Goal: Task Accomplishment & Management: Manage account settings

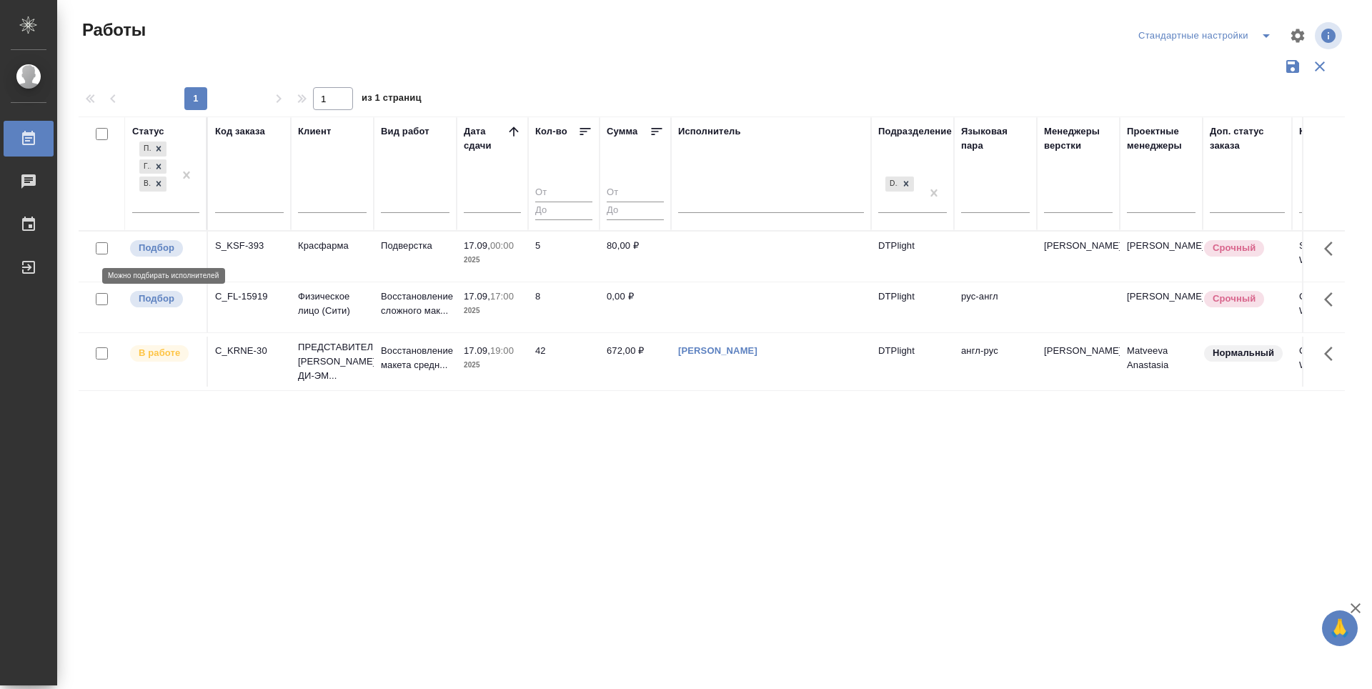
click at [154, 247] on p "Подбор" at bounding box center [157, 248] width 36 height 14
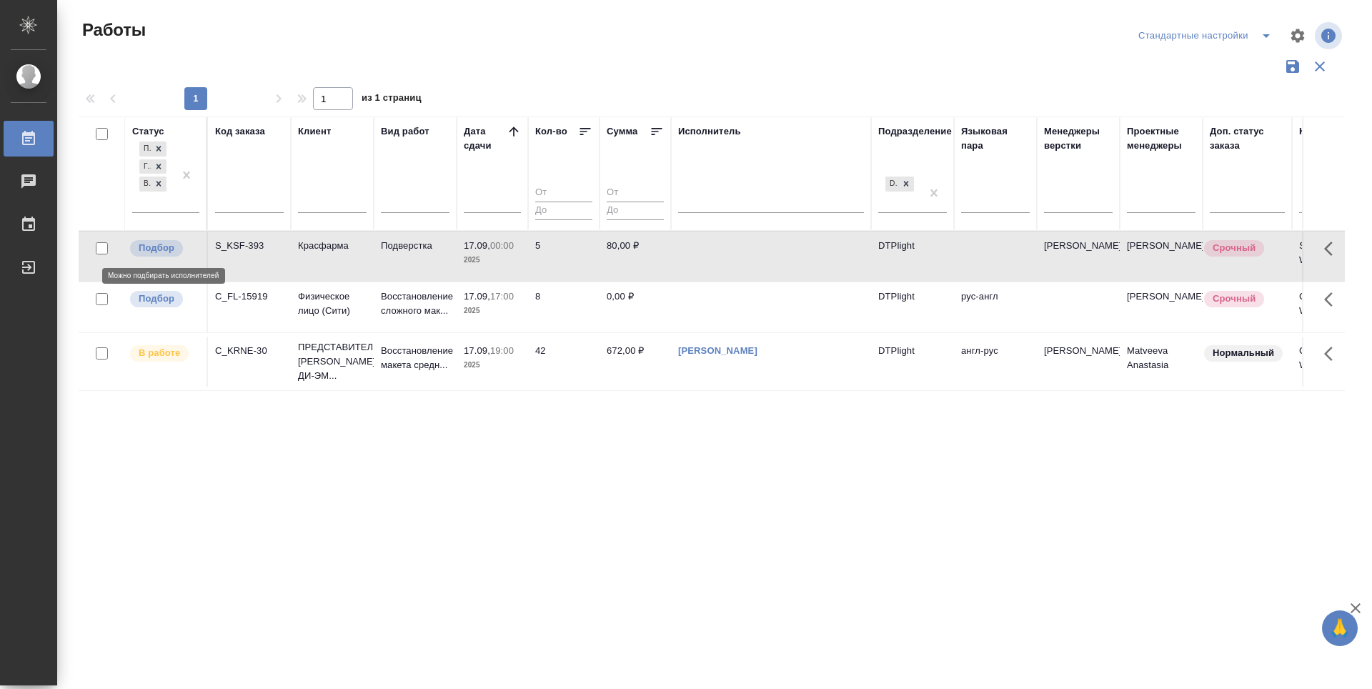
click at [154, 247] on p "Подбор" at bounding box center [157, 248] width 36 height 14
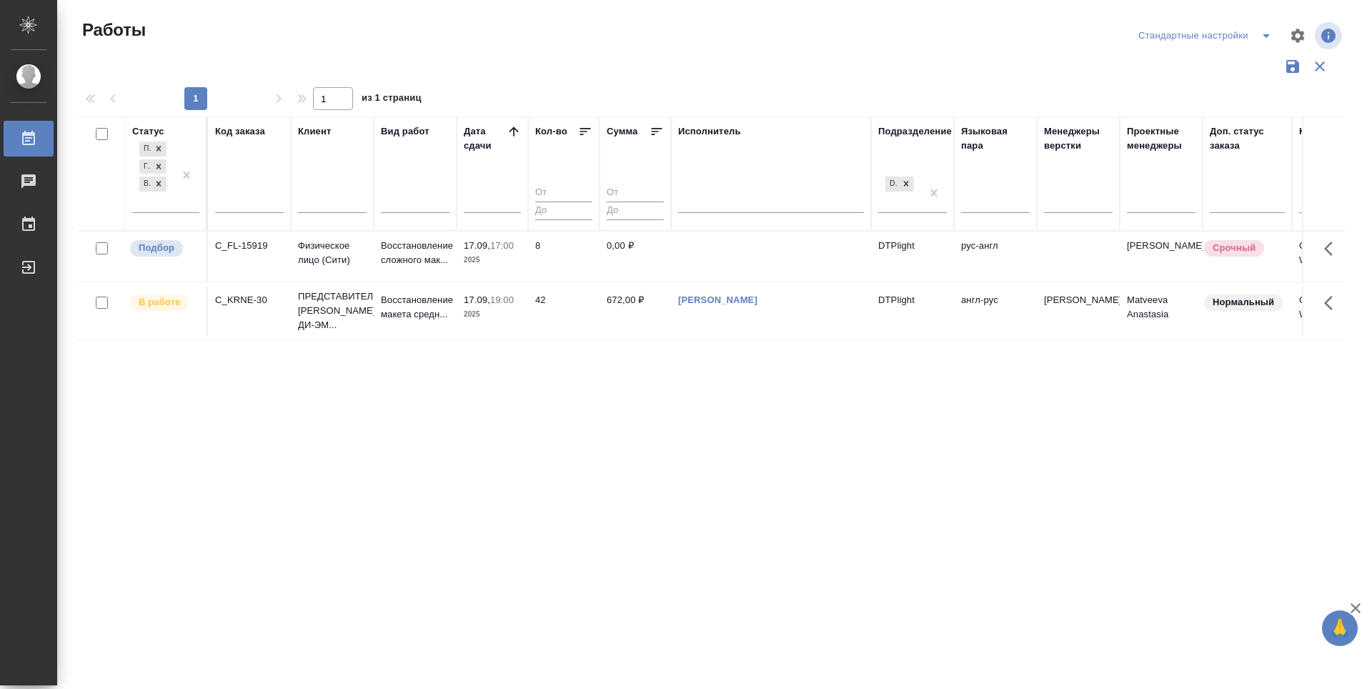
click at [878, 475] on div "Статус Подбор Готов к работе В работе Код заказа Клиент Вид работ [PERSON_NAME]…" at bounding box center [712, 373] width 1266 height 515
click at [573, 475] on div "Статус Подбор Готов к работе В работе Код заказа Клиент Вид работ [PERSON_NAME]…" at bounding box center [712, 373] width 1266 height 515
click at [167, 249] on p "Подбор" at bounding box center [157, 248] width 36 height 14
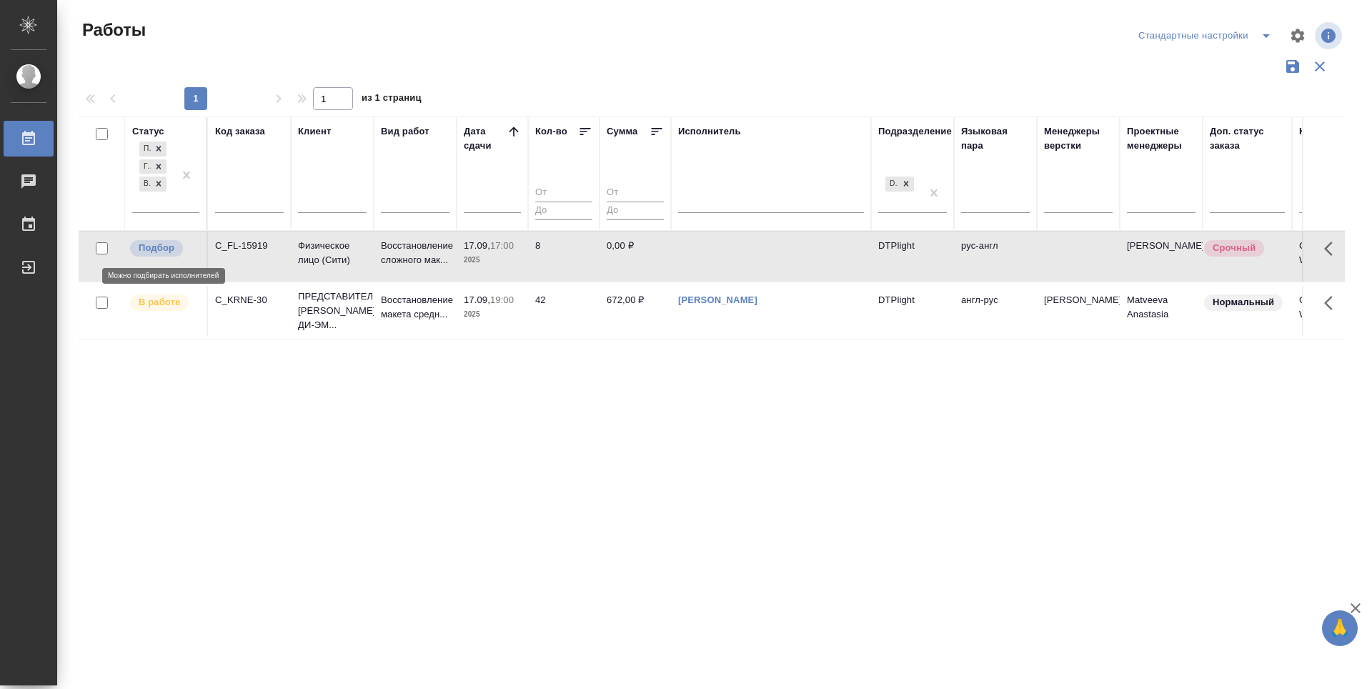
click at [167, 248] on p "Подбор" at bounding box center [157, 248] width 36 height 14
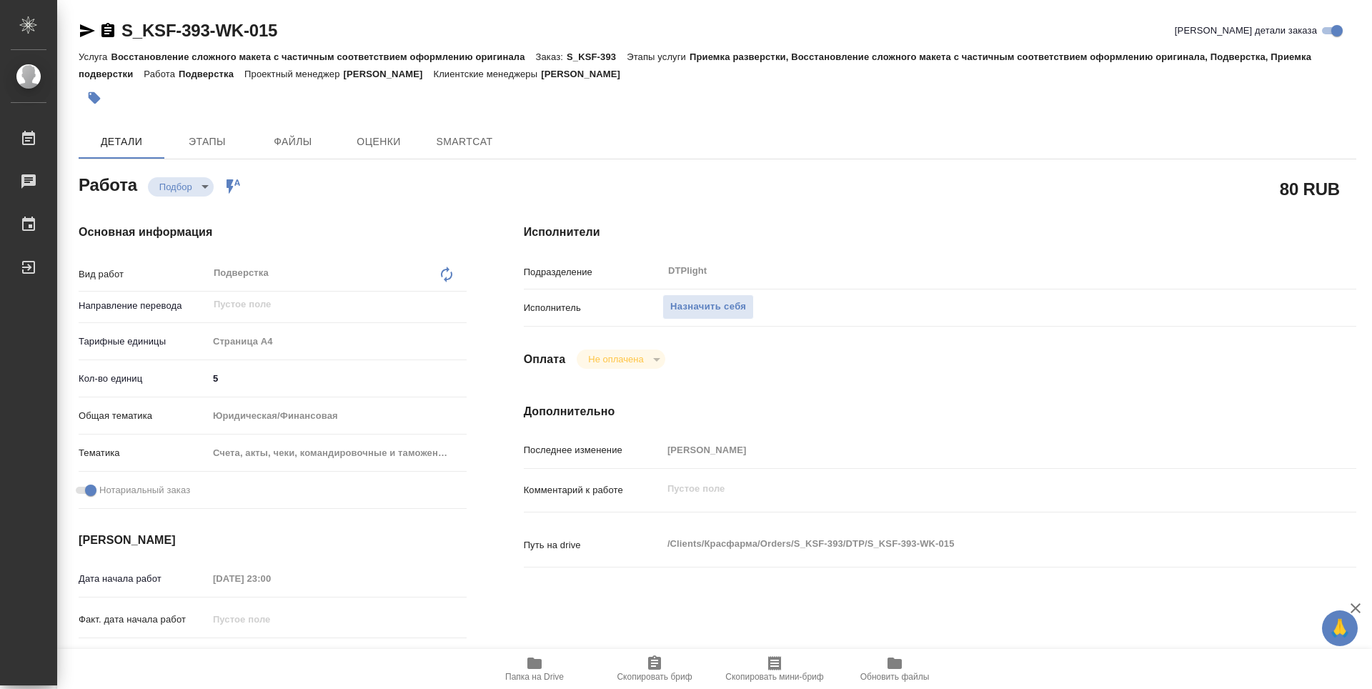
type textarea "x"
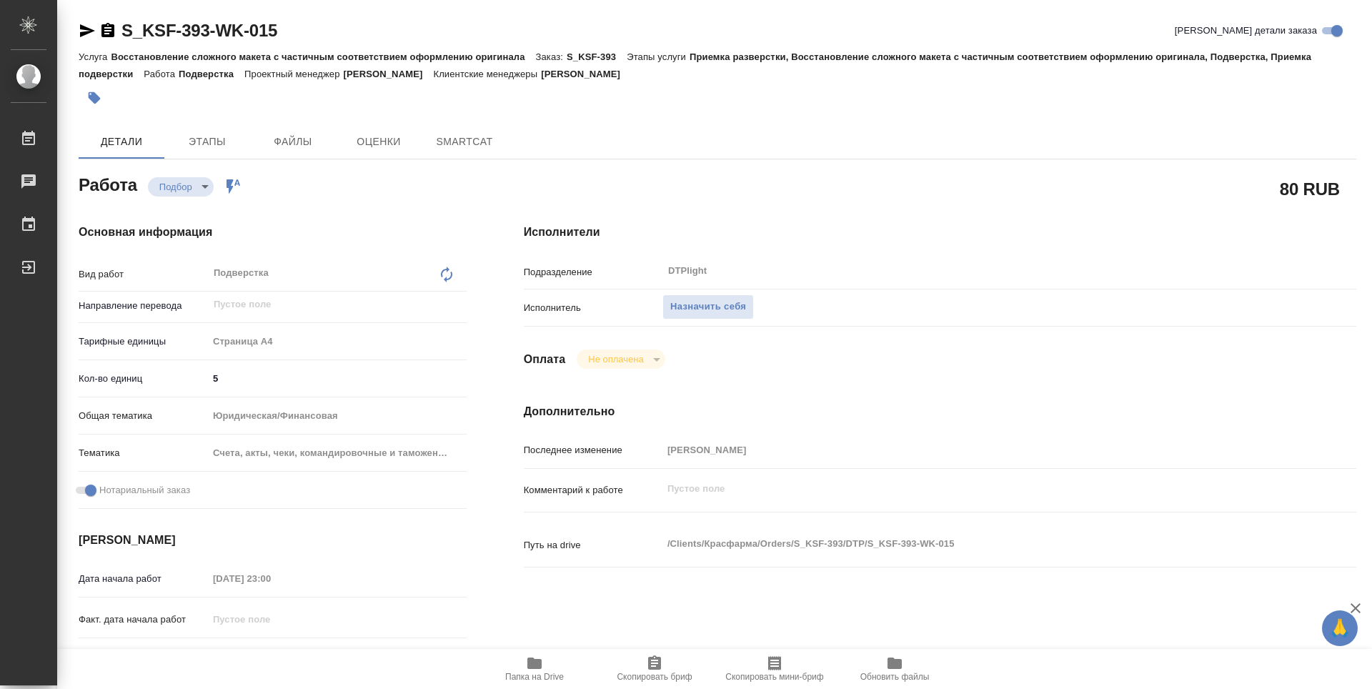
type textarea "x"
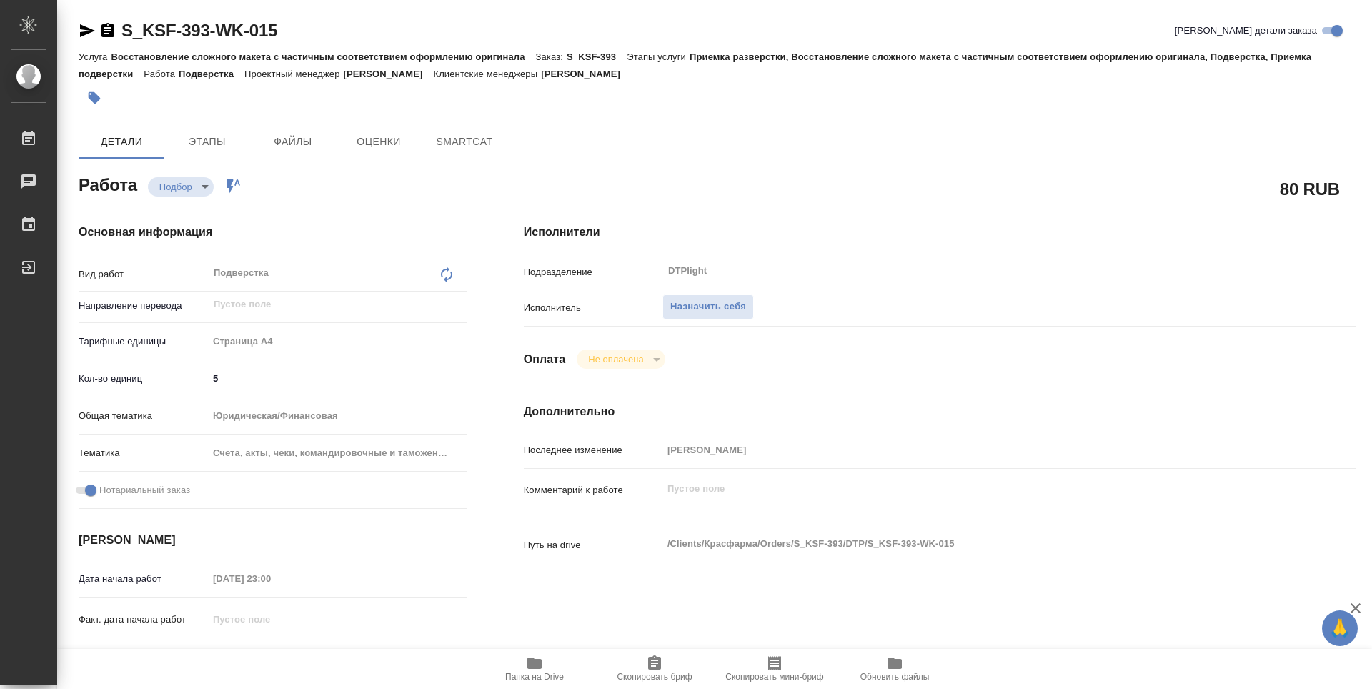
type textarea "x"
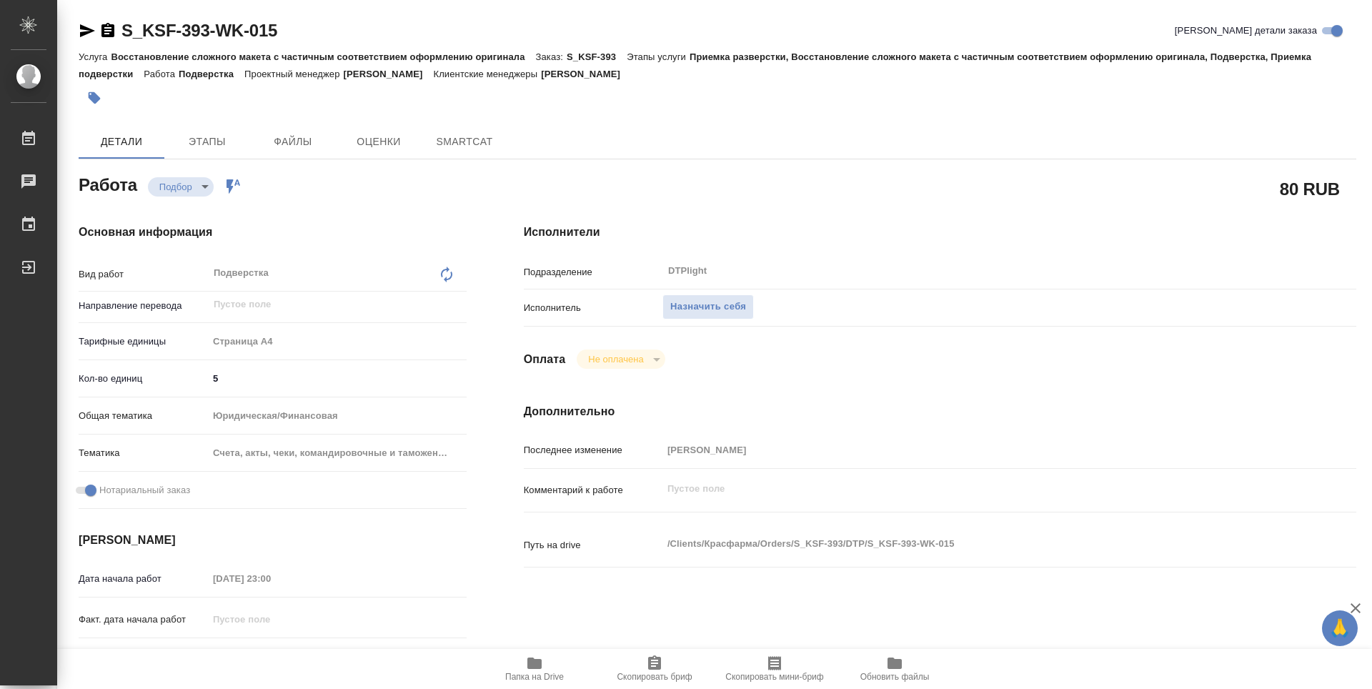
type textarea "x"
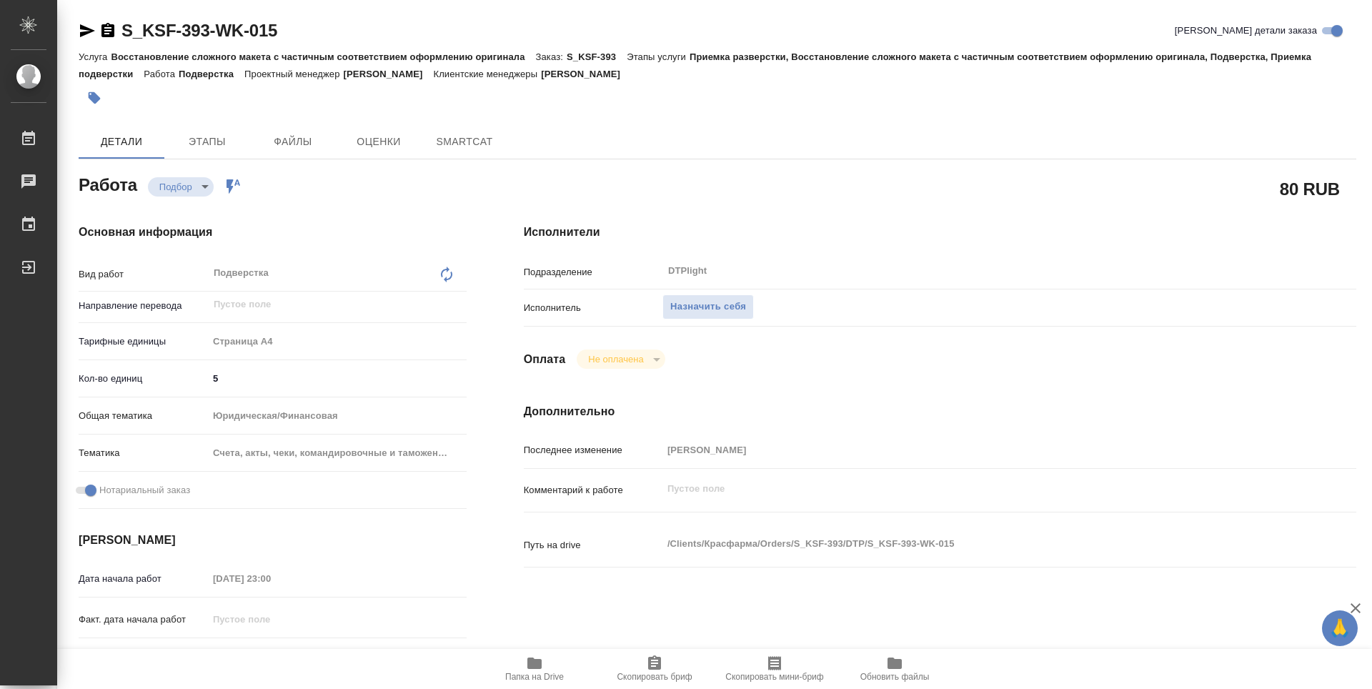
type textarea "x"
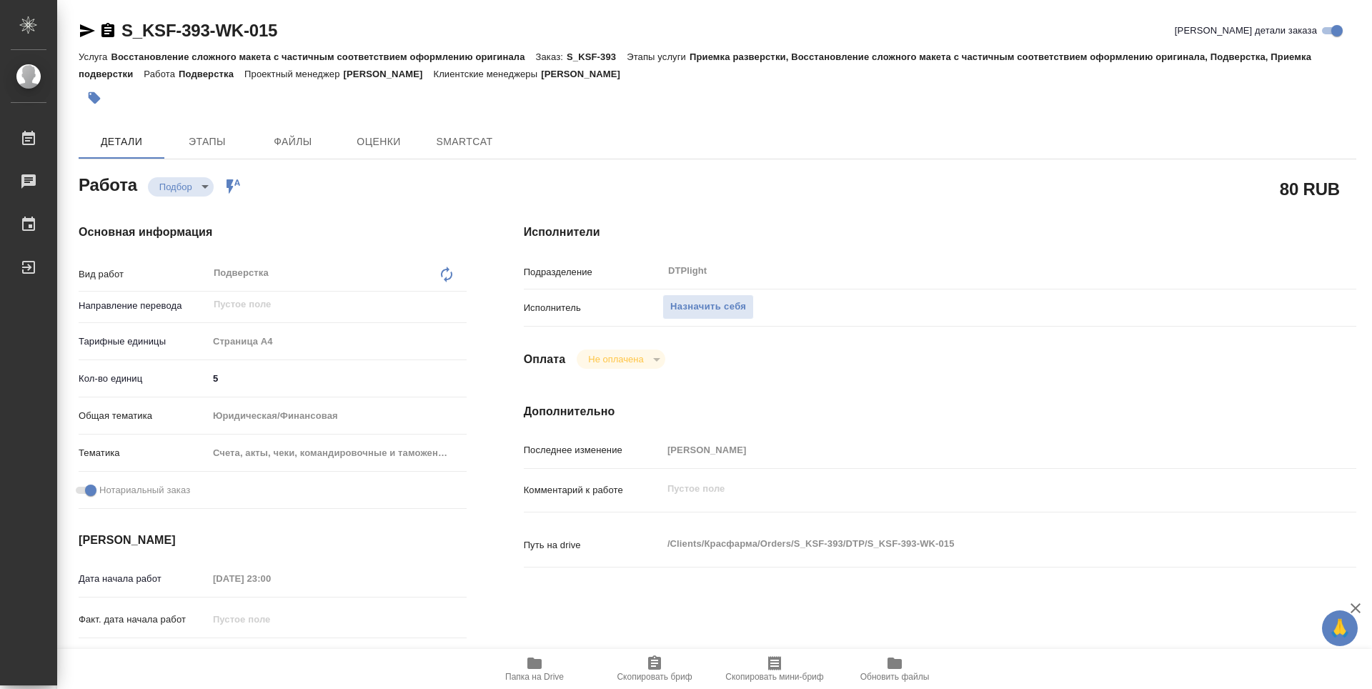
type textarea "x"
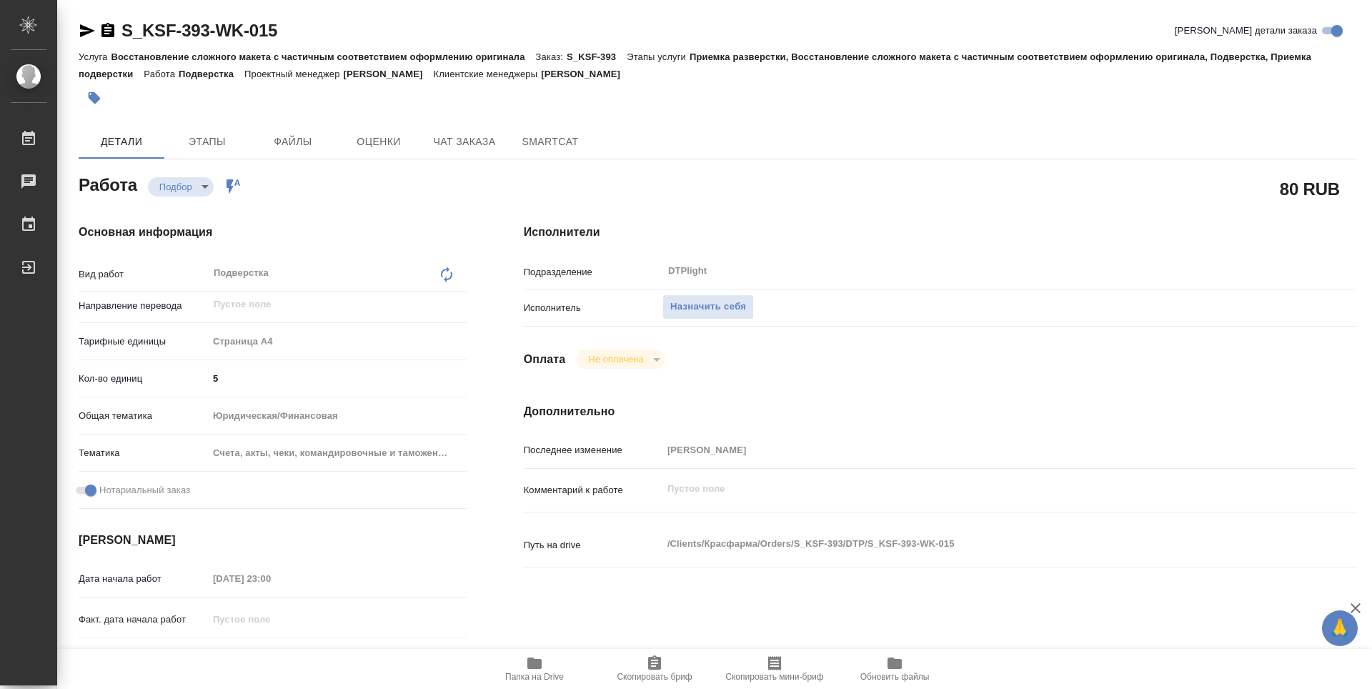
type textarea "x"
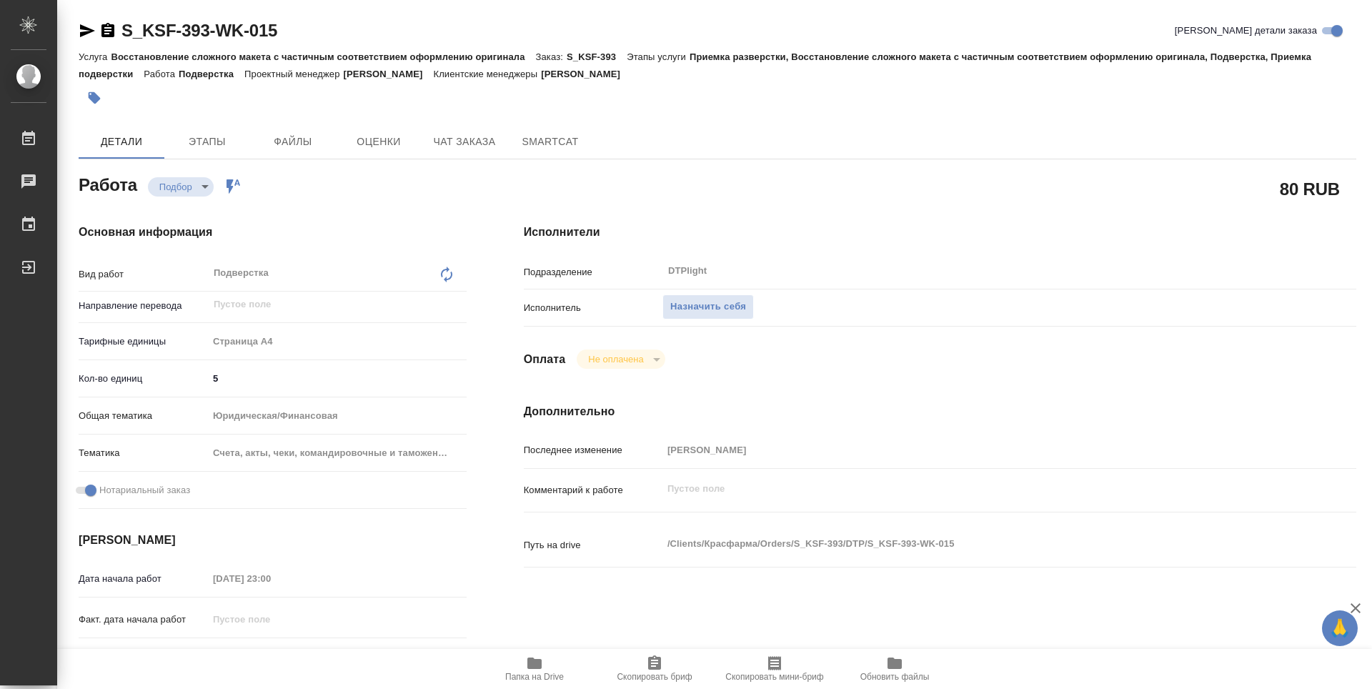
type textarea "x"
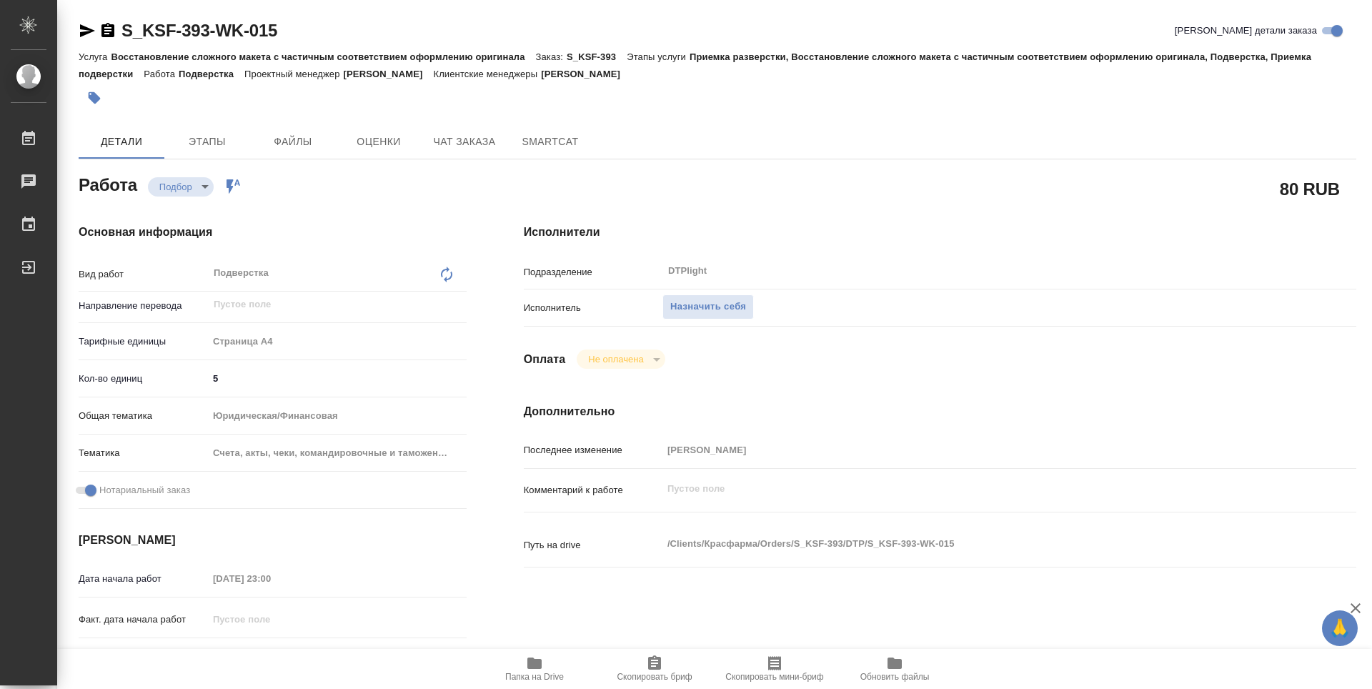
click at [538, 667] on icon "button" at bounding box center [534, 662] width 14 height 11
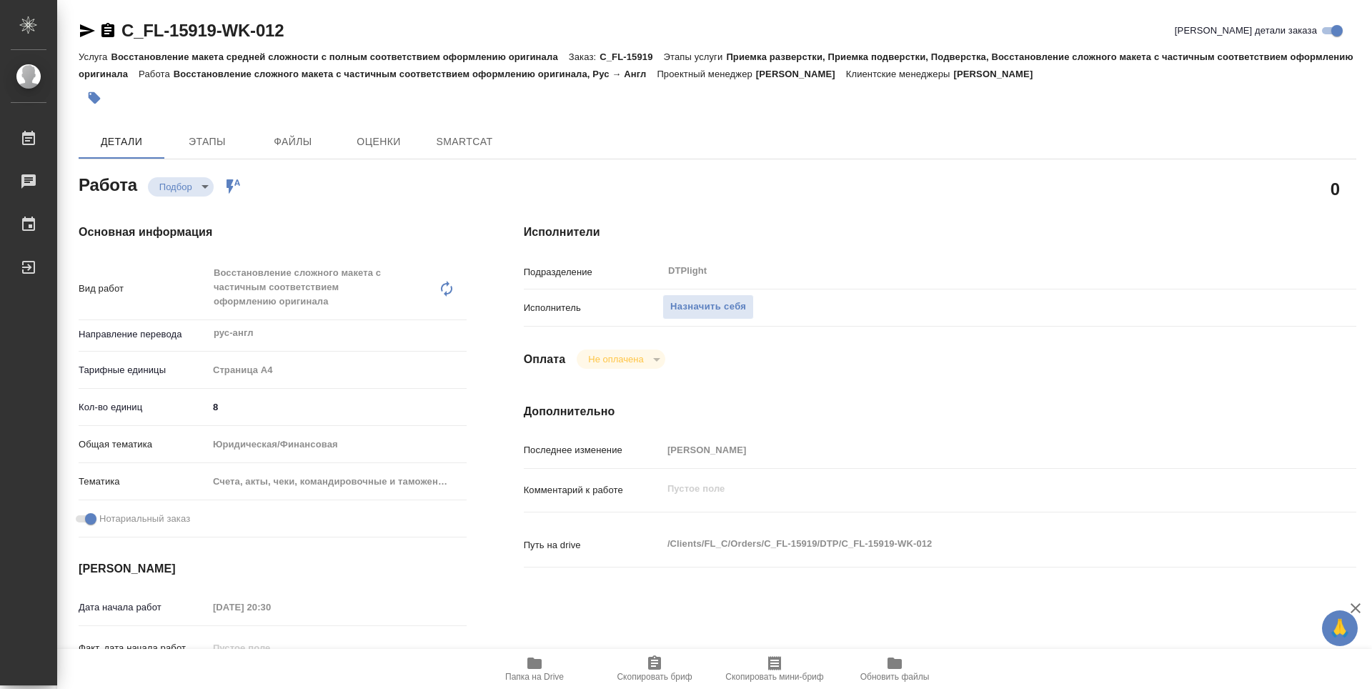
type textarea "x"
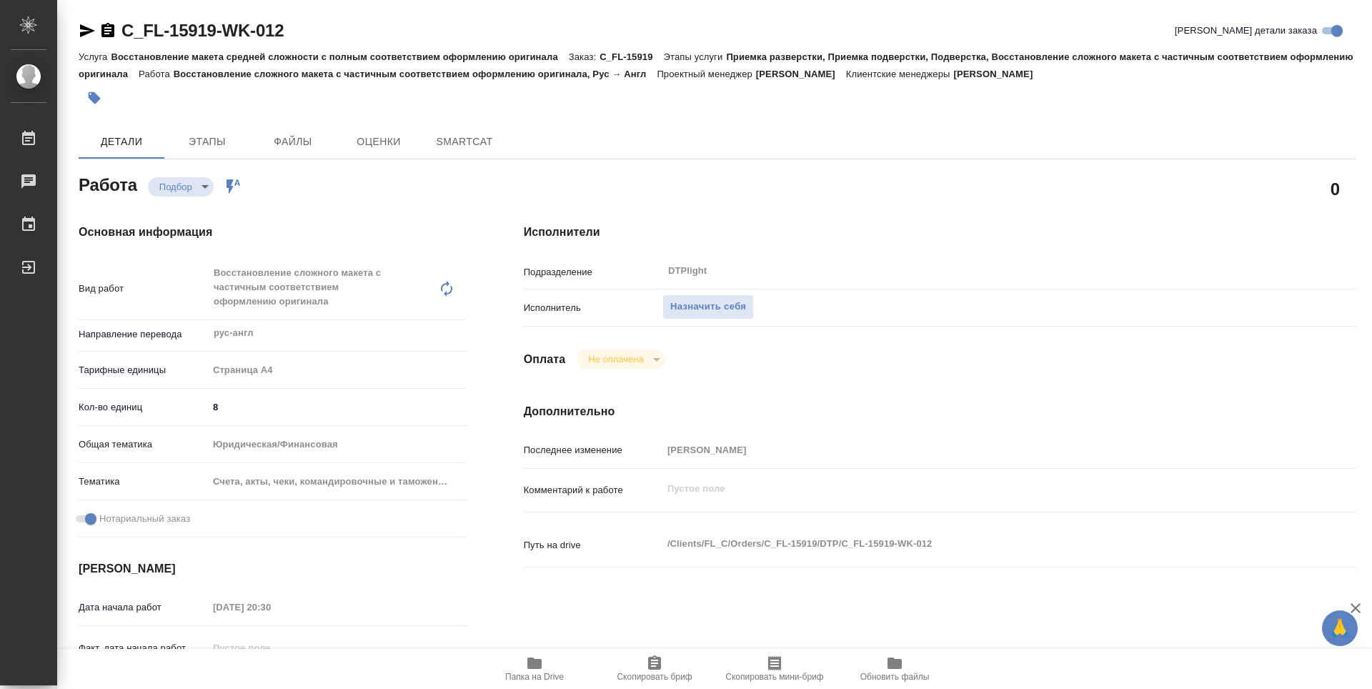
type textarea "x"
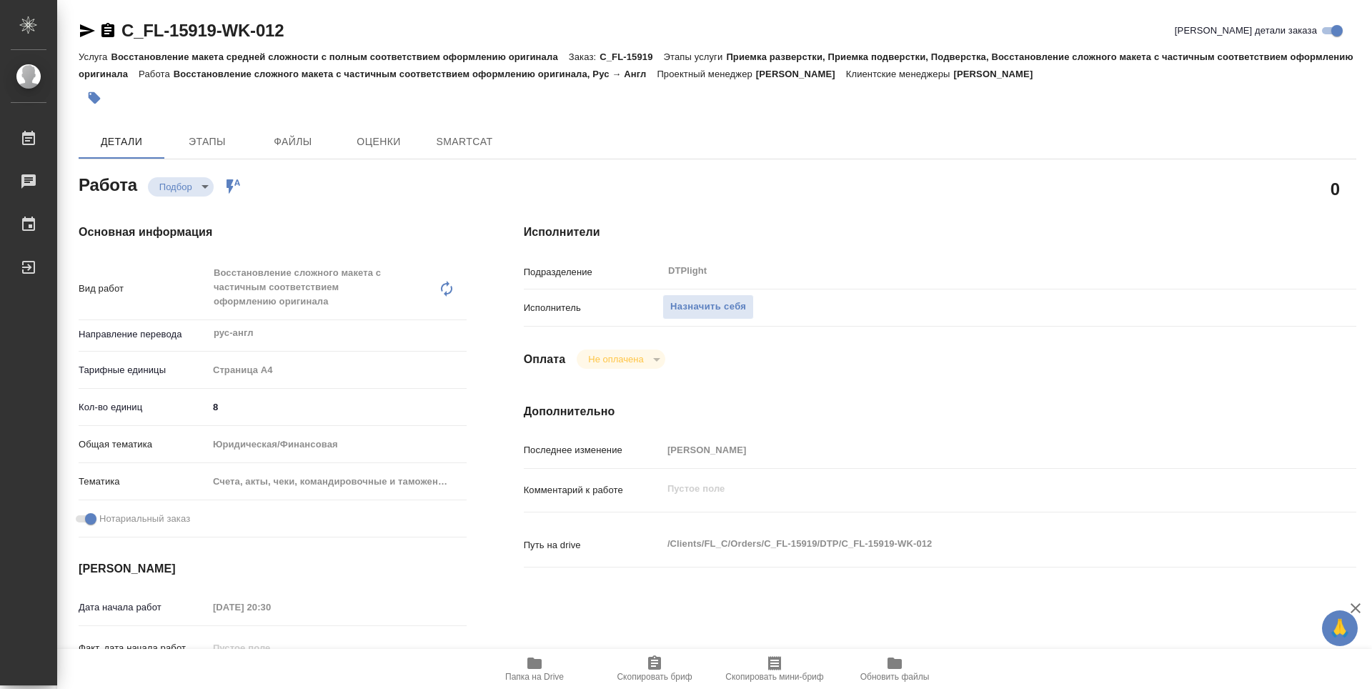
type textarea "x"
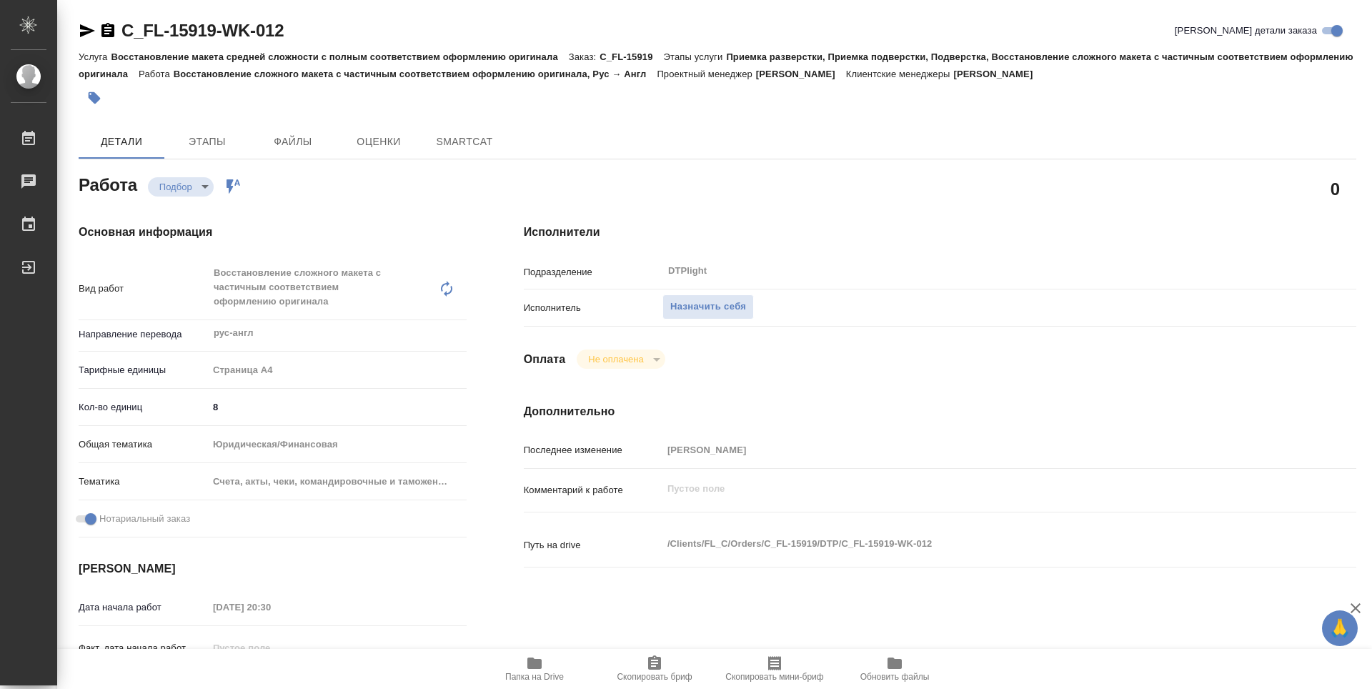
type textarea "x"
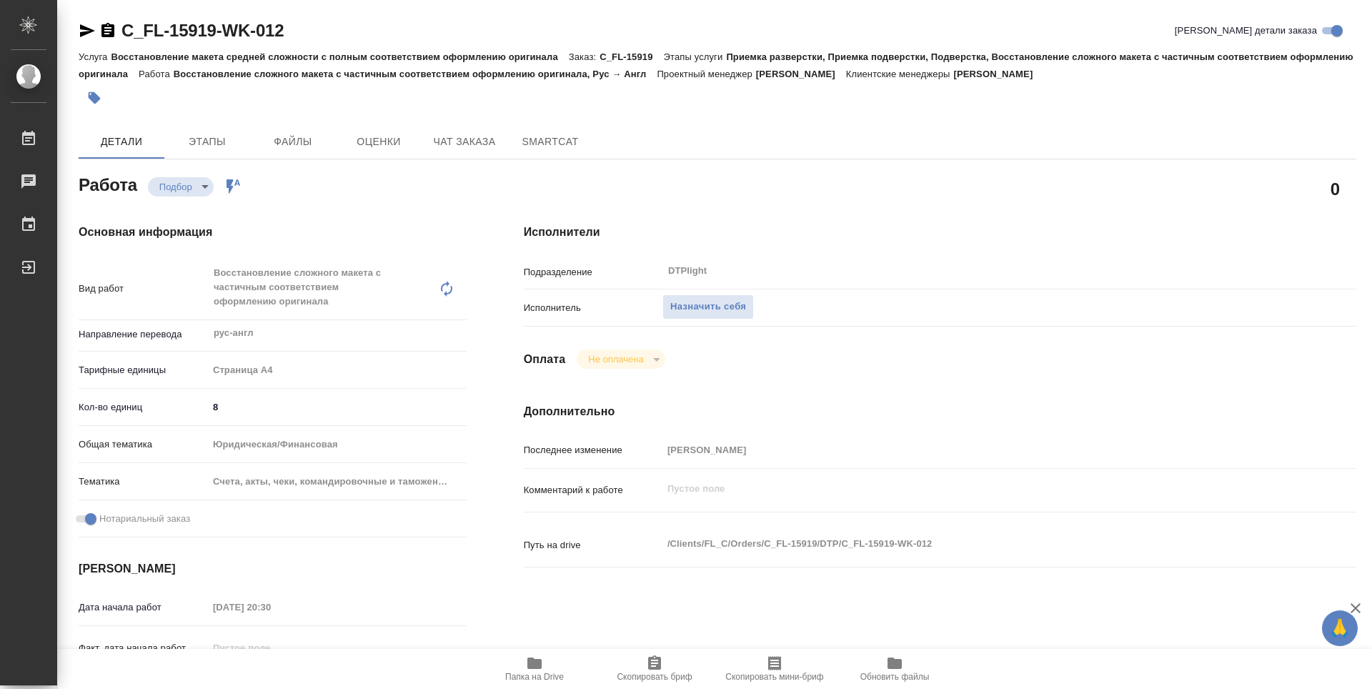
type textarea "x"
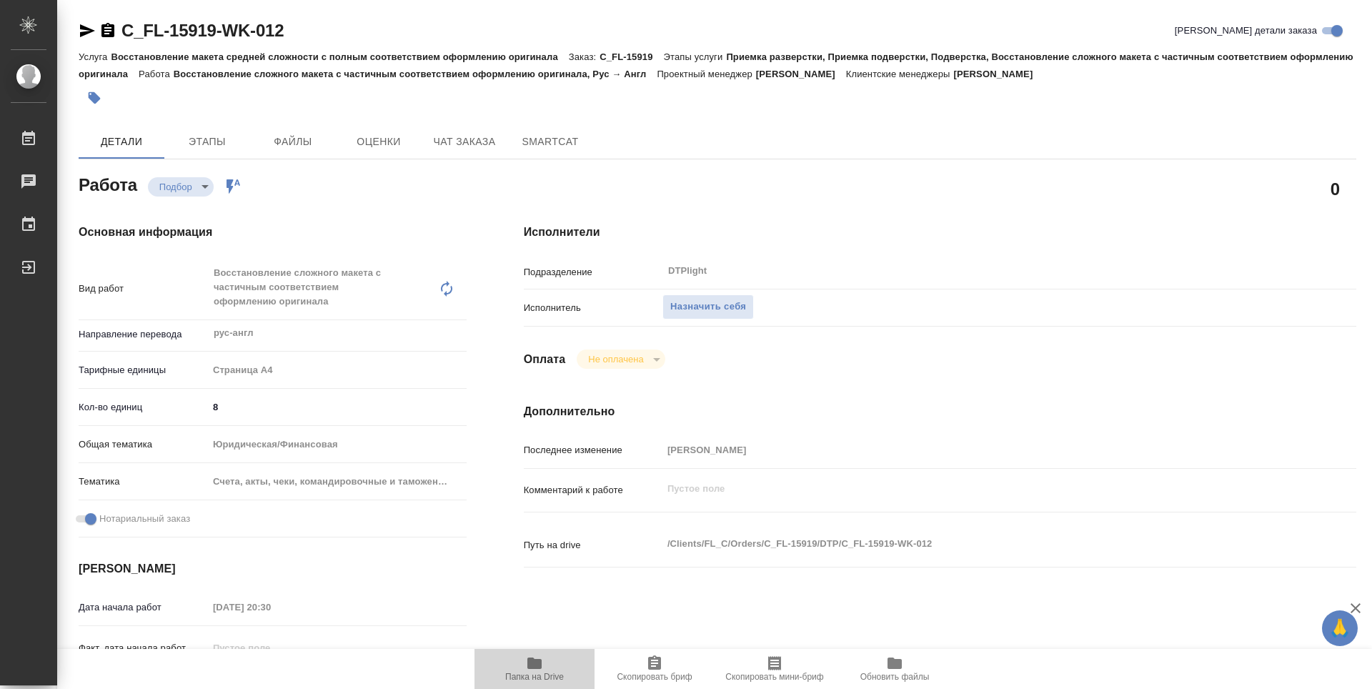
click at [540, 661] on icon "button" at bounding box center [534, 662] width 14 height 11
type textarea "x"
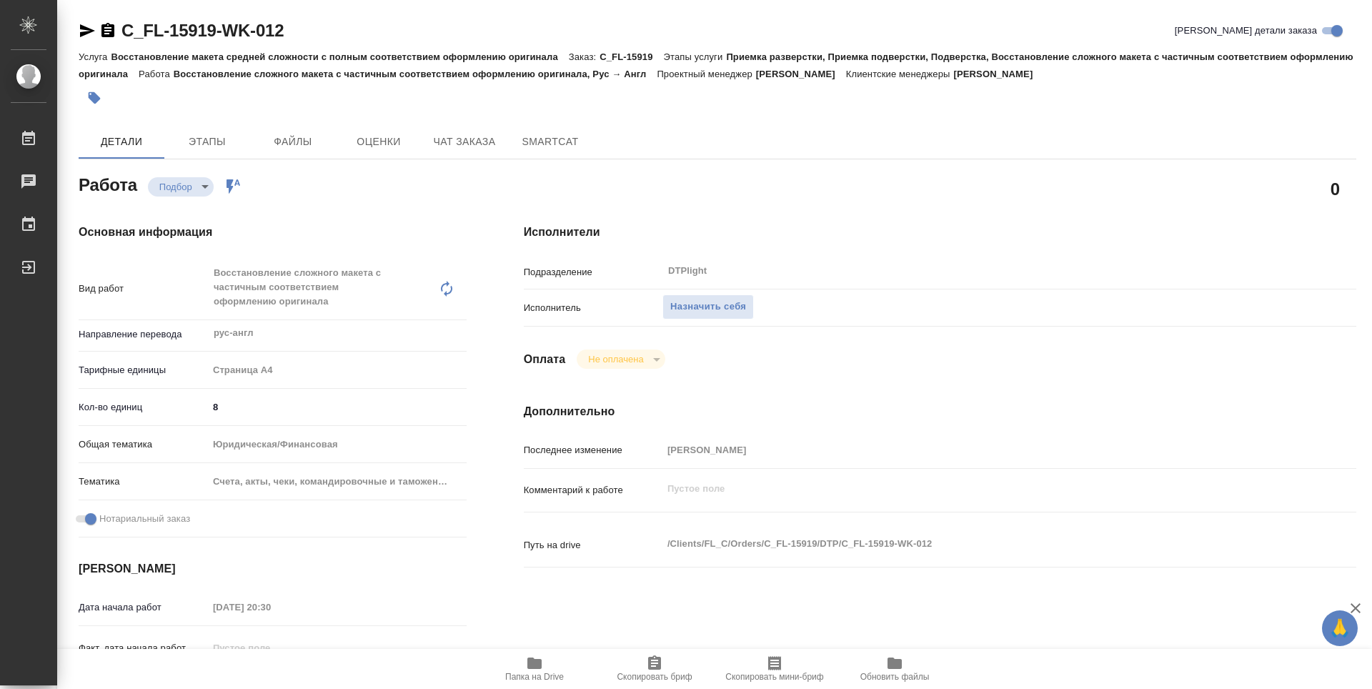
type textarea "x"
click at [712, 303] on span "Назначить себя" at bounding box center [708, 307] width 76 height 16
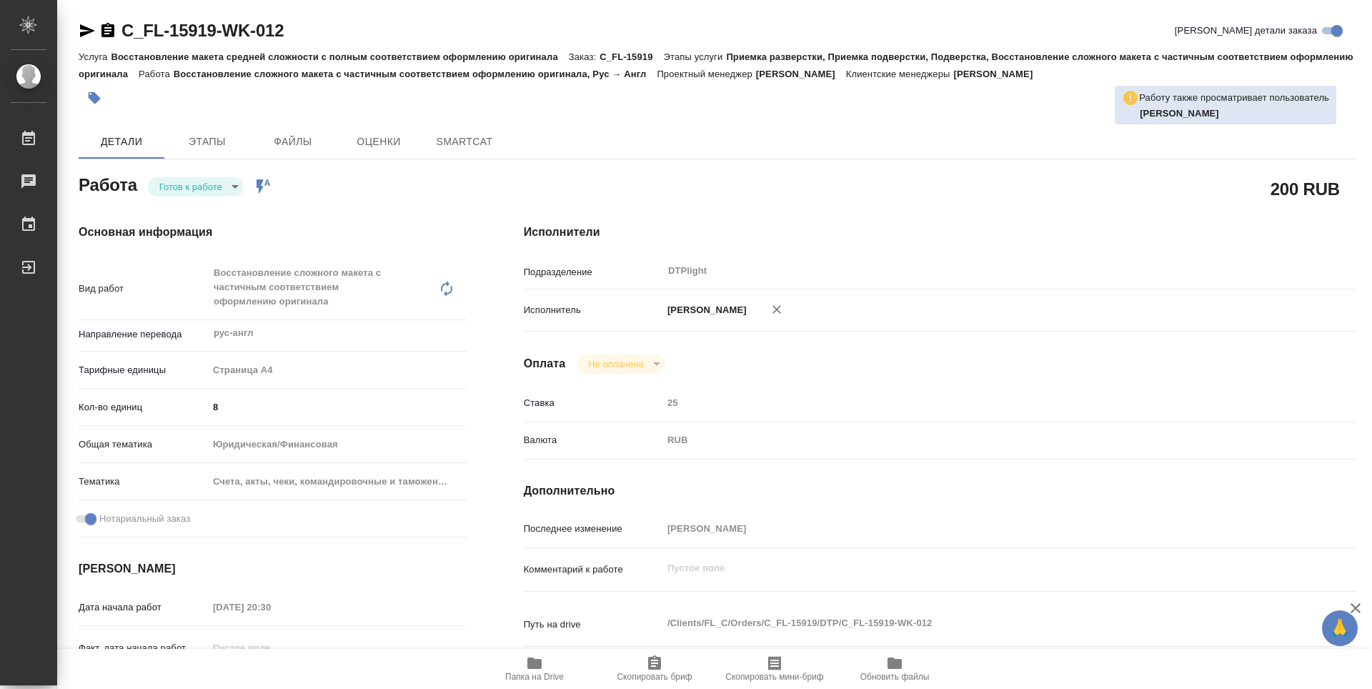
type textarea "x"
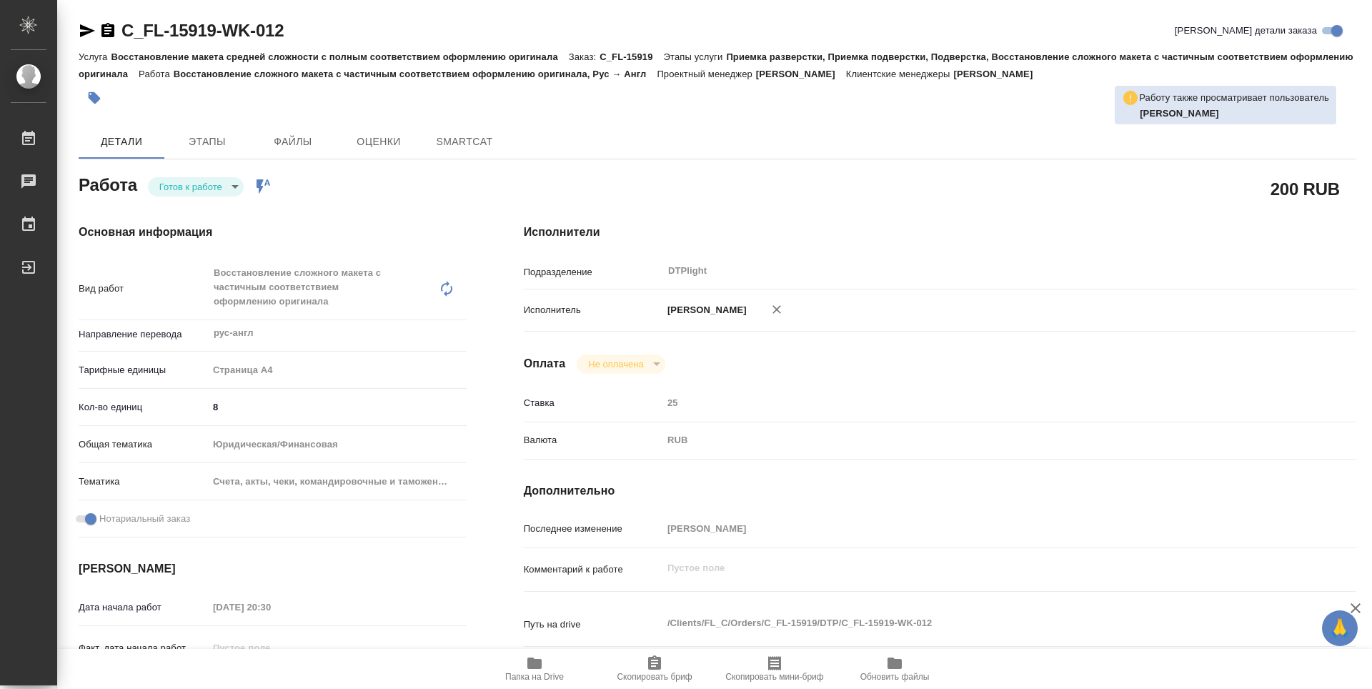
type textarea "x"
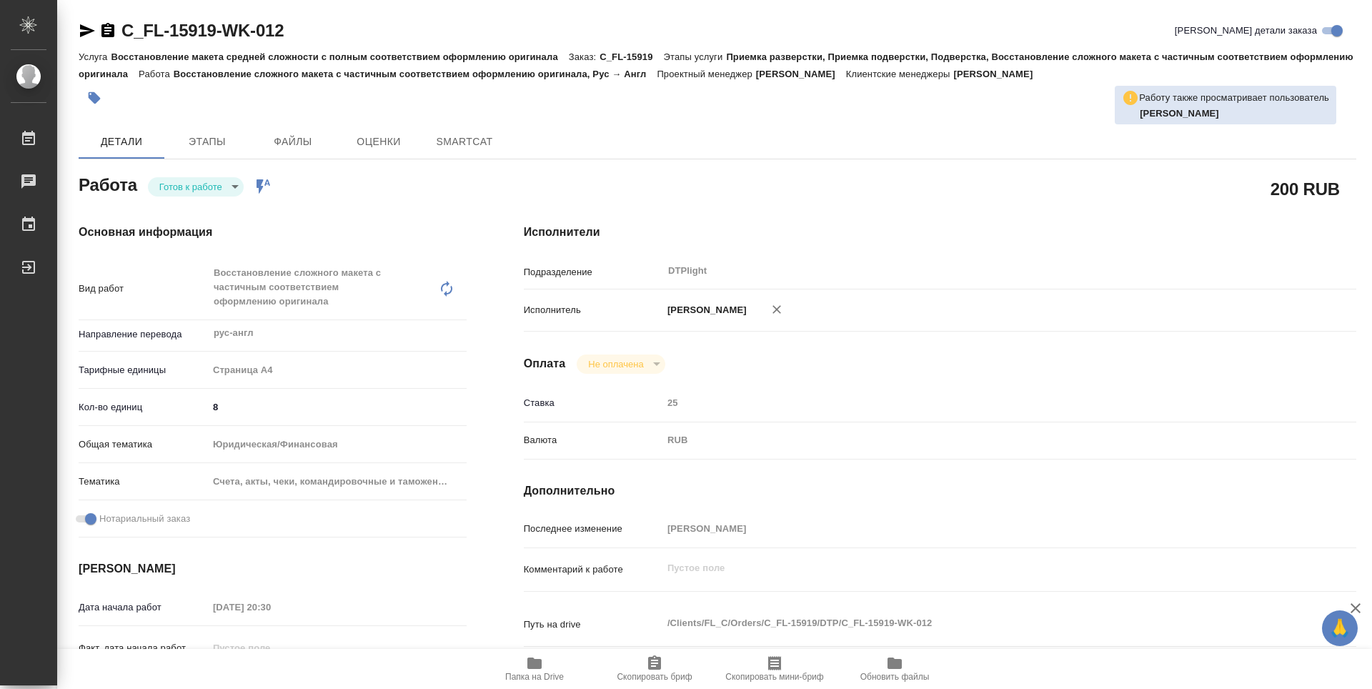
type textarea "x"
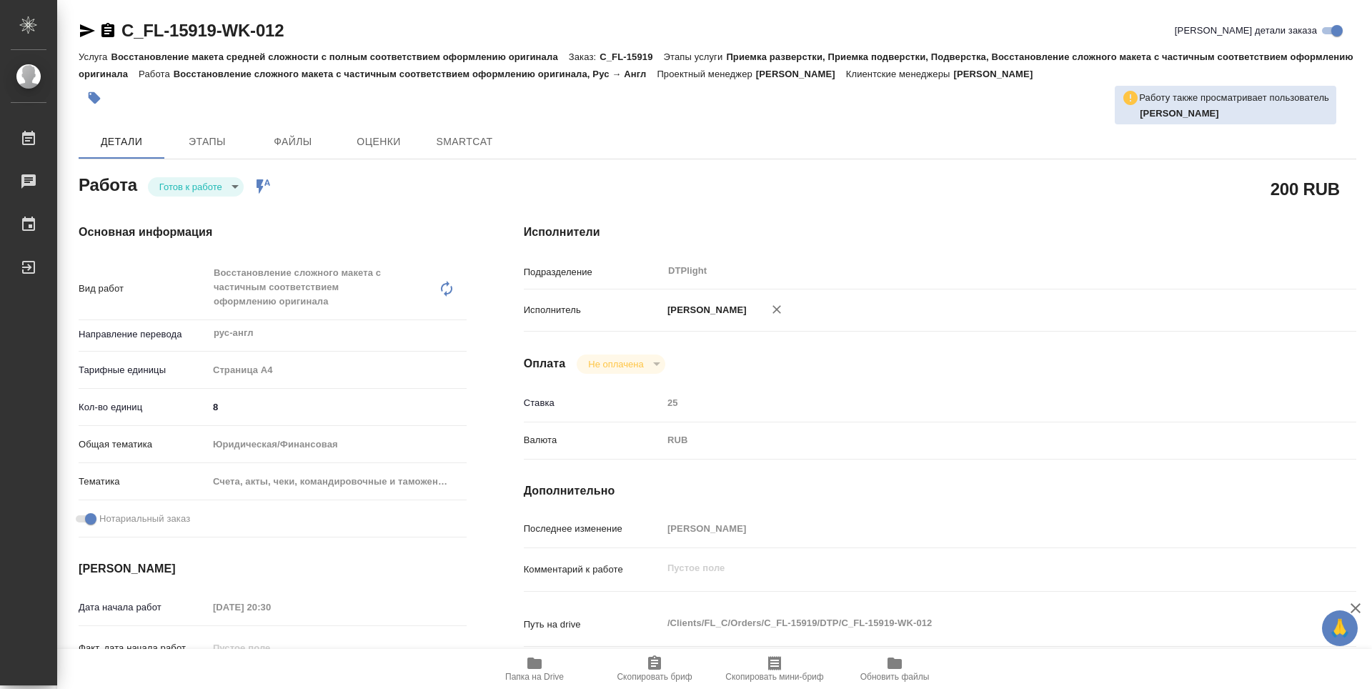
type textarea "x"
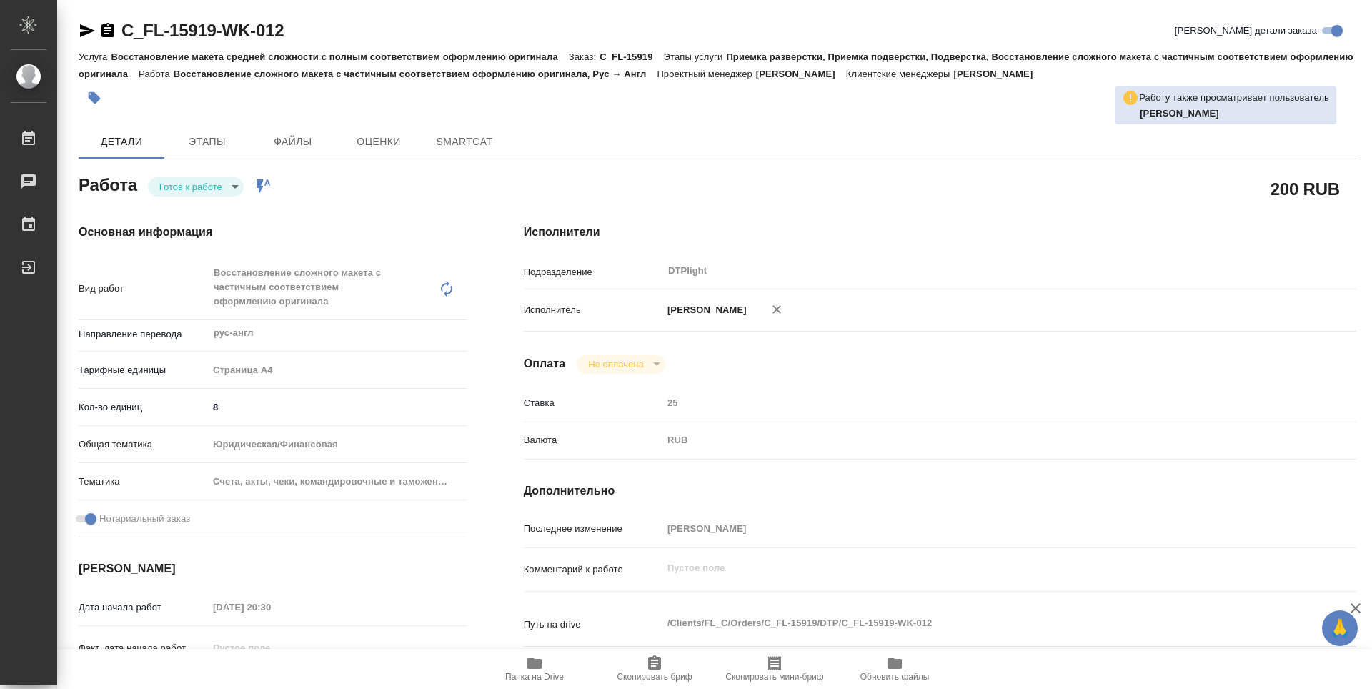
type textarea "x"
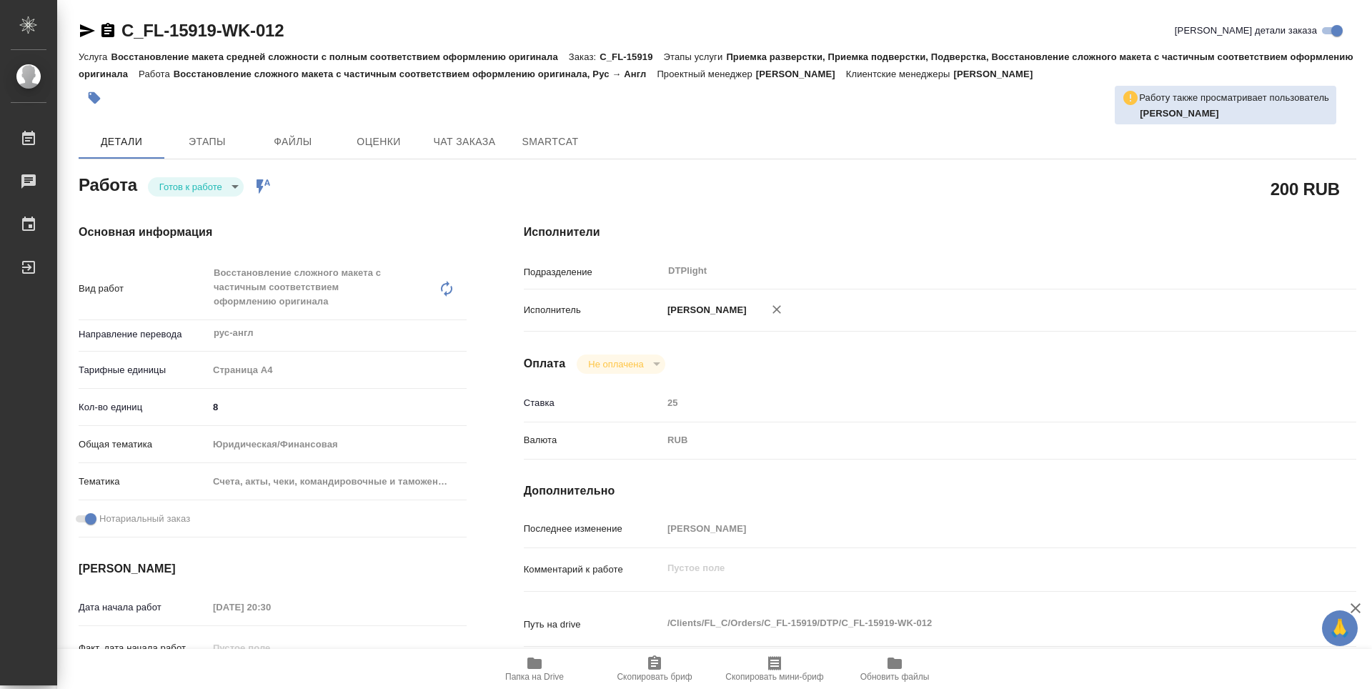
type textarea "x"
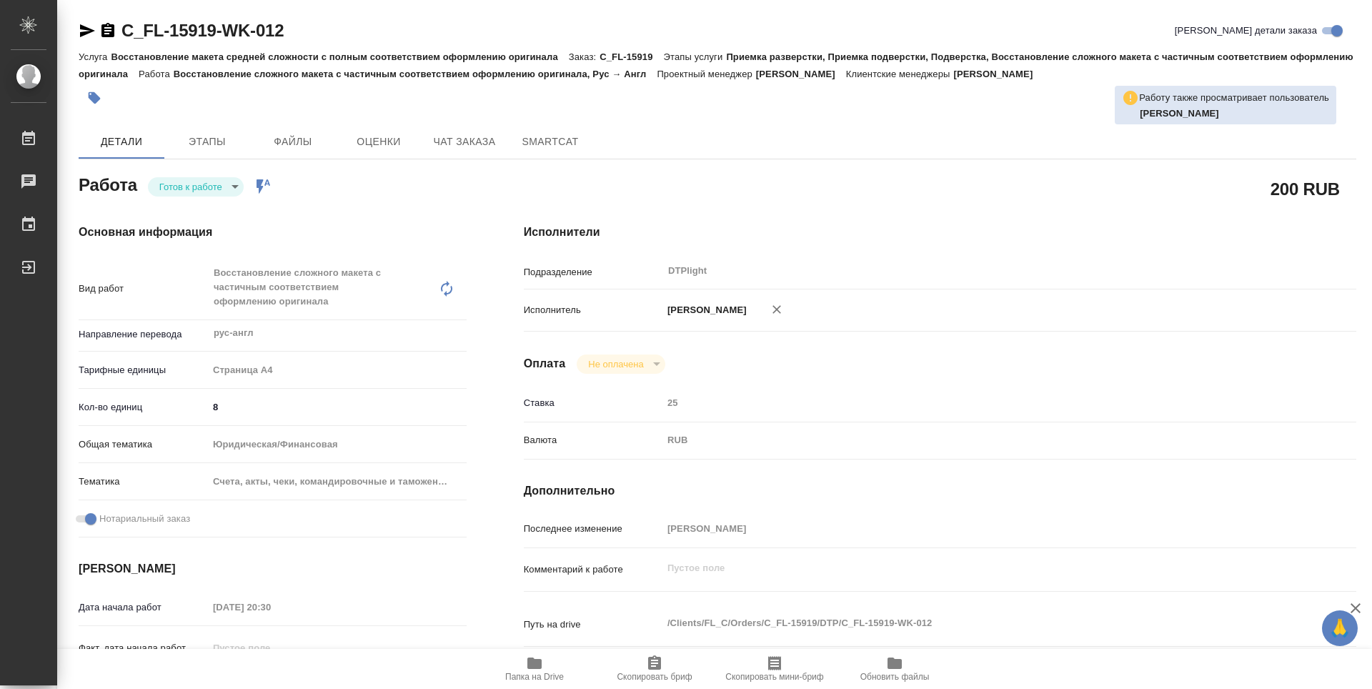
type textarea "x"
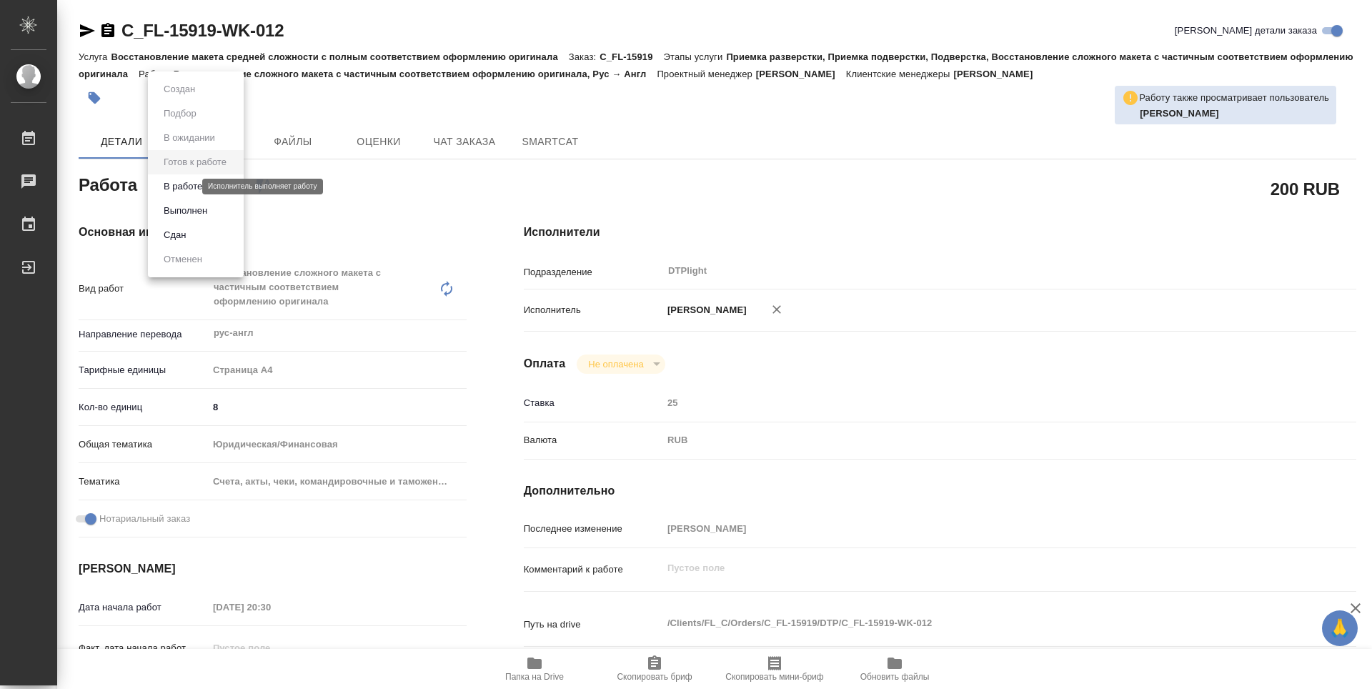
click at [182, 189] on body "🙏 .cls-1 fill:#fff; AWATERA Zubakova Viktoriya Работы 0 Чаты График Выйти C_FL-…" at bounding box center [686, 344] width 1372 height 689
click at [194, 186] on button "В работе" at bounding box center [182, 187] width 47 height 16
type textarea "x"
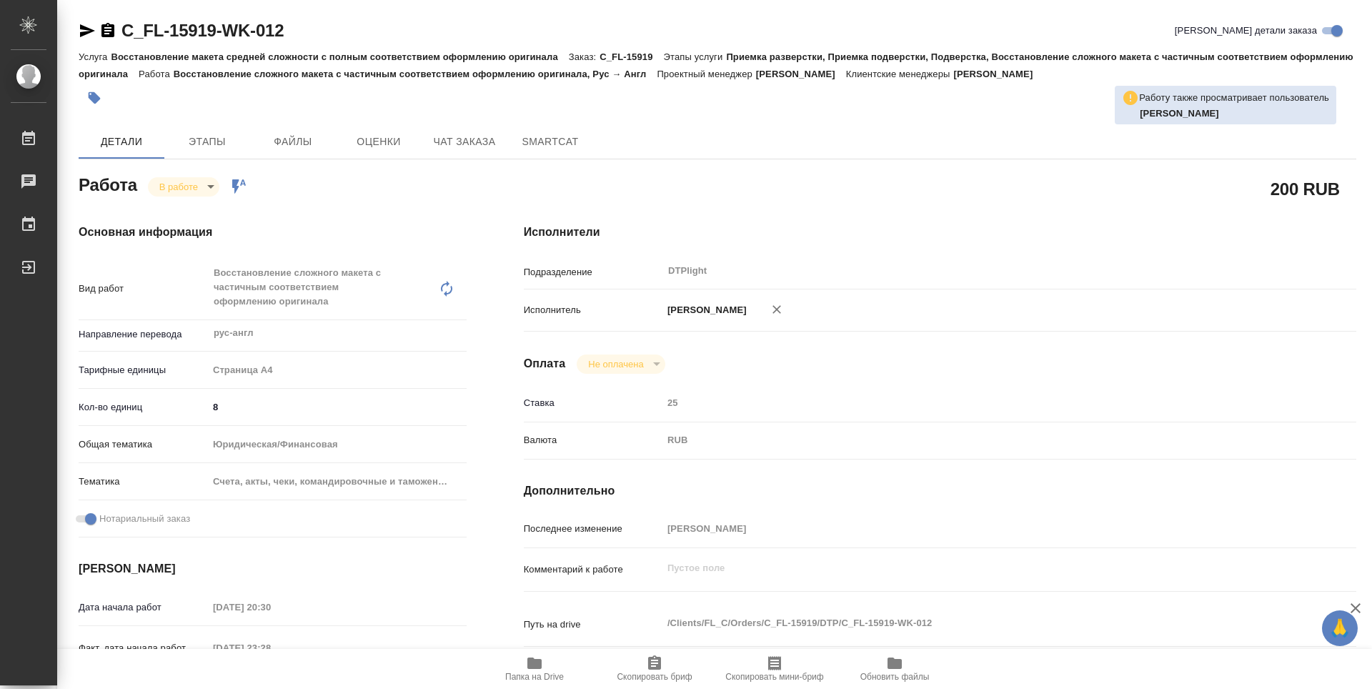
type textarea "x"
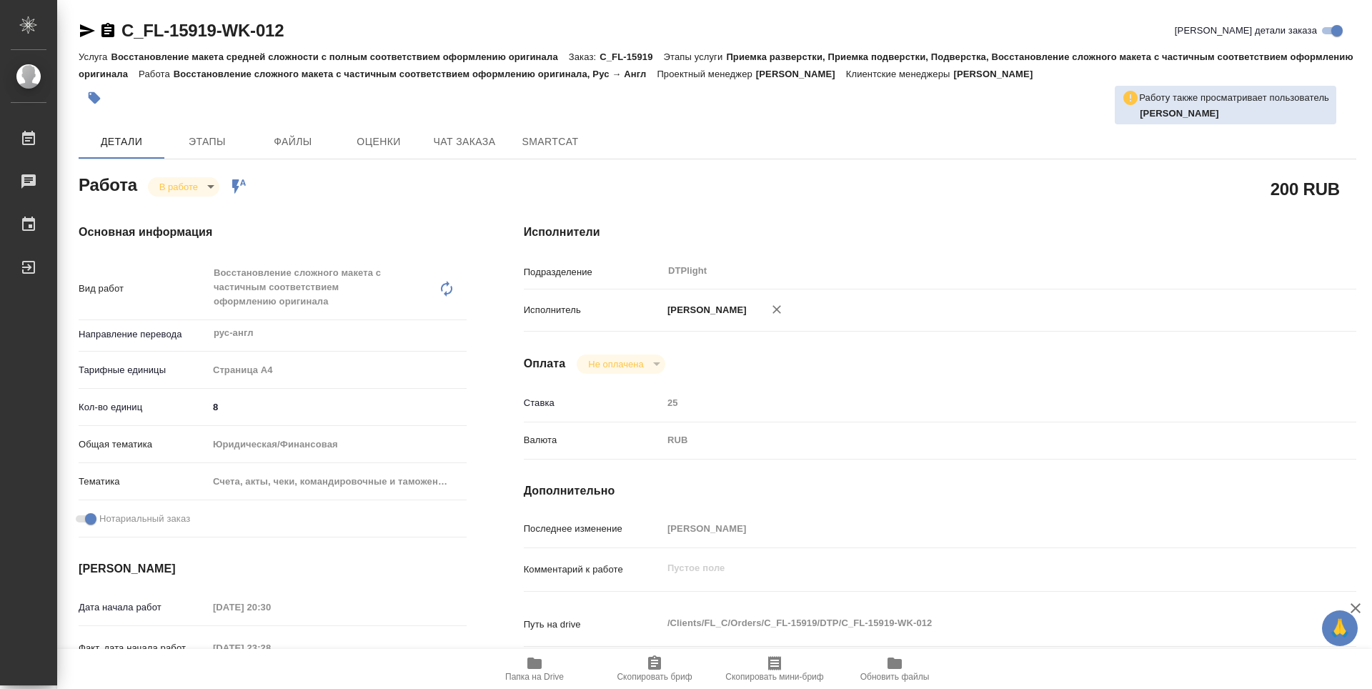
type textarea "x"
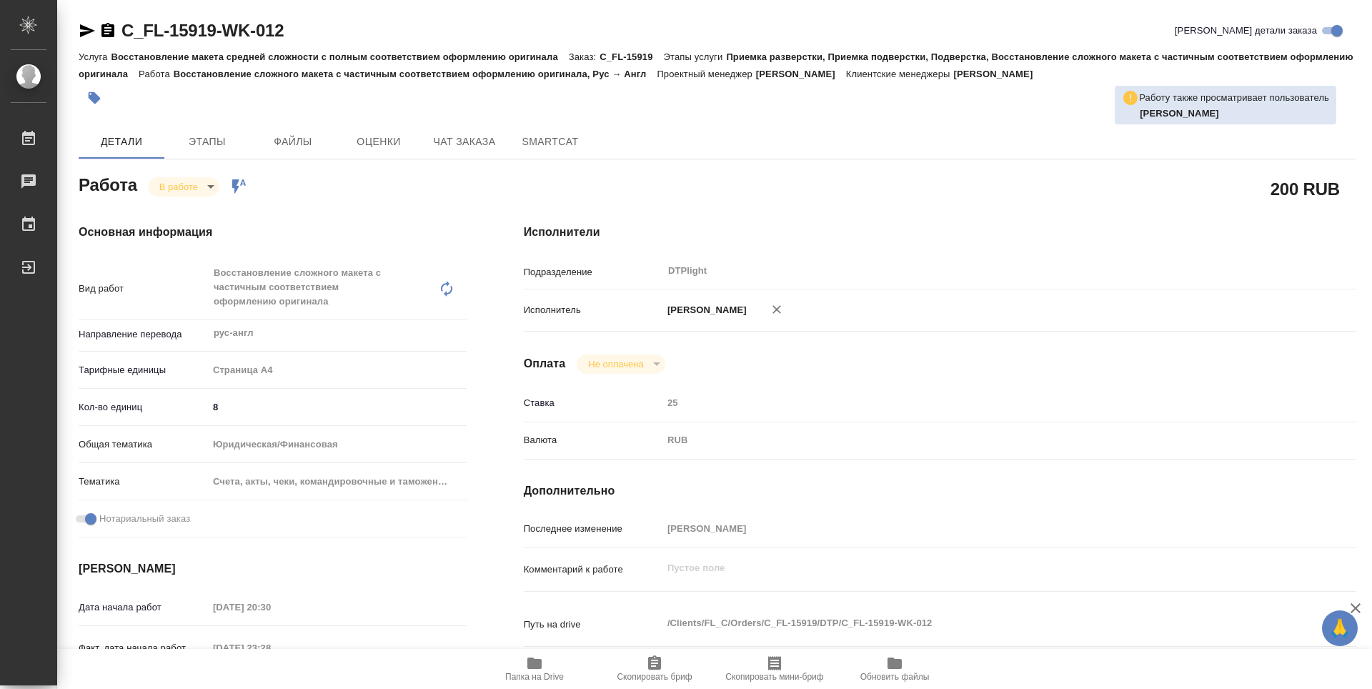
type textarea "x"
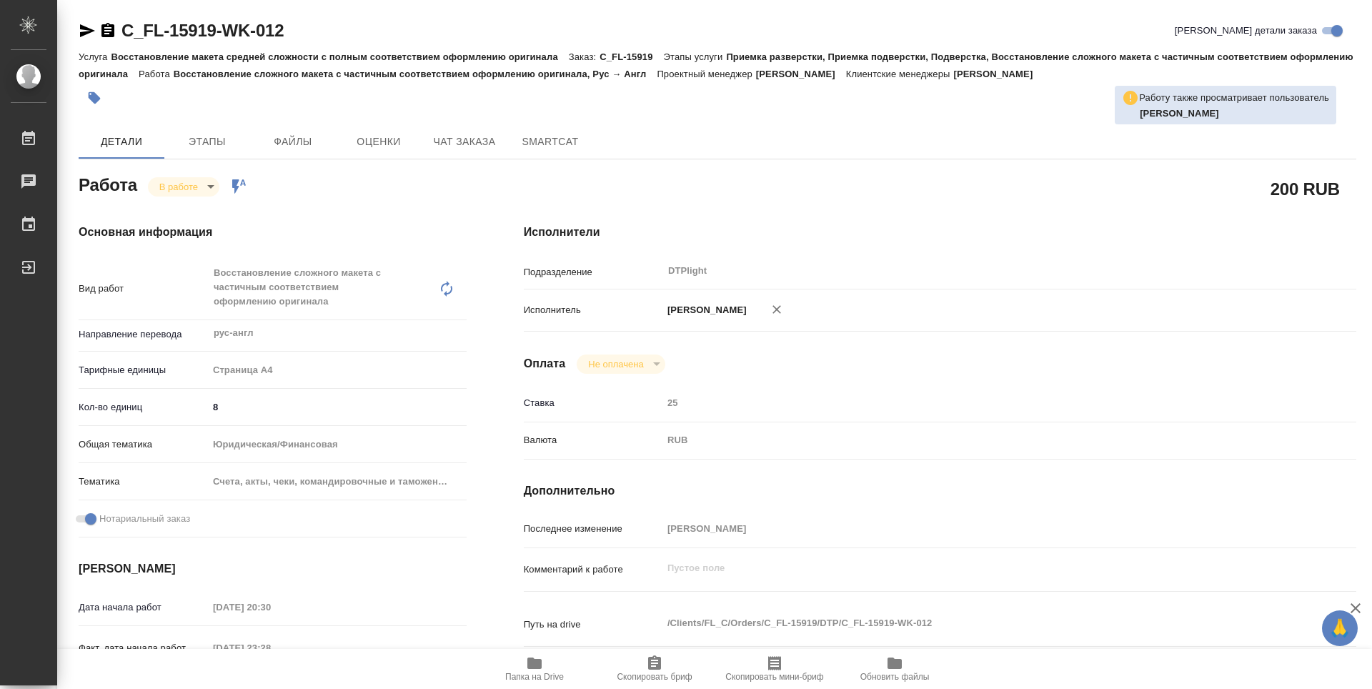
type textarea "x"
drag, startPoint x: 289, startPoint y: 24, endPoint x: 108, endPoint y: 23, distance: 181.5
click at [108, 23] on div "C_FL-15919-WK-012 Кратко детали заказа" at bounding box center [718, 30] width 1278 height 23
copy link "C_FL-15919-WK-012"
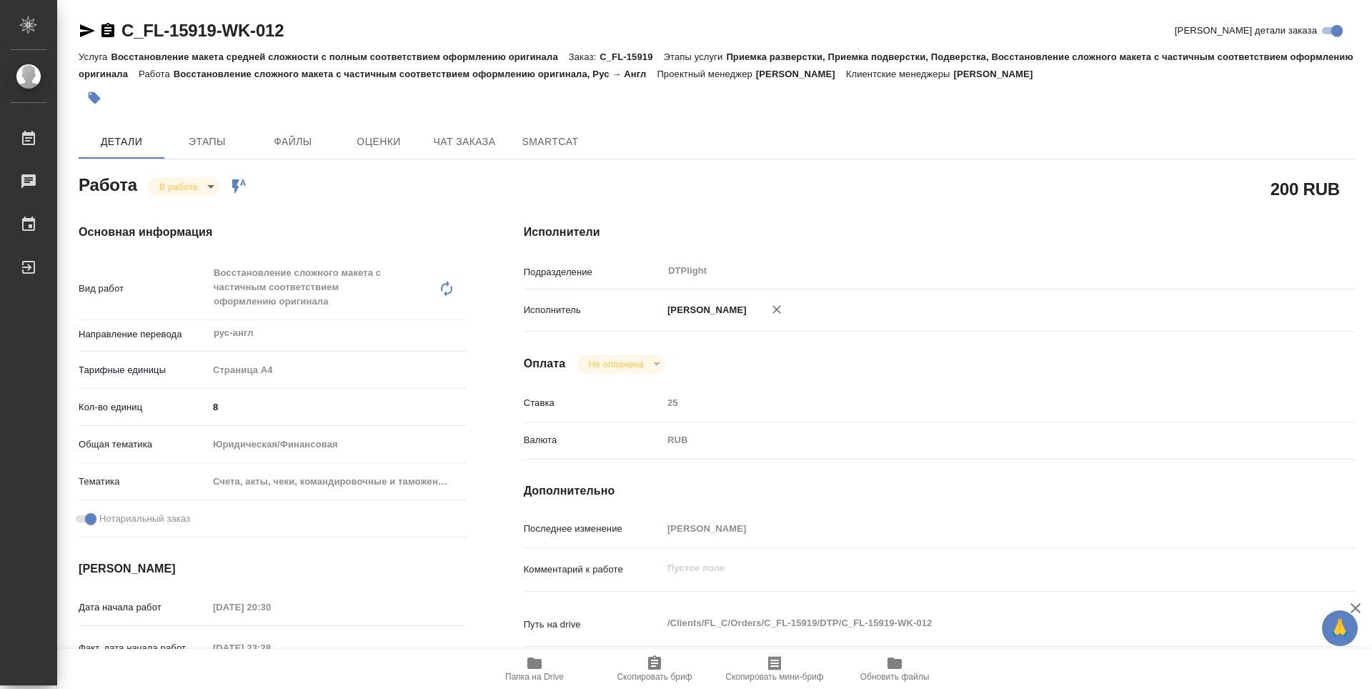
type textarea "x"
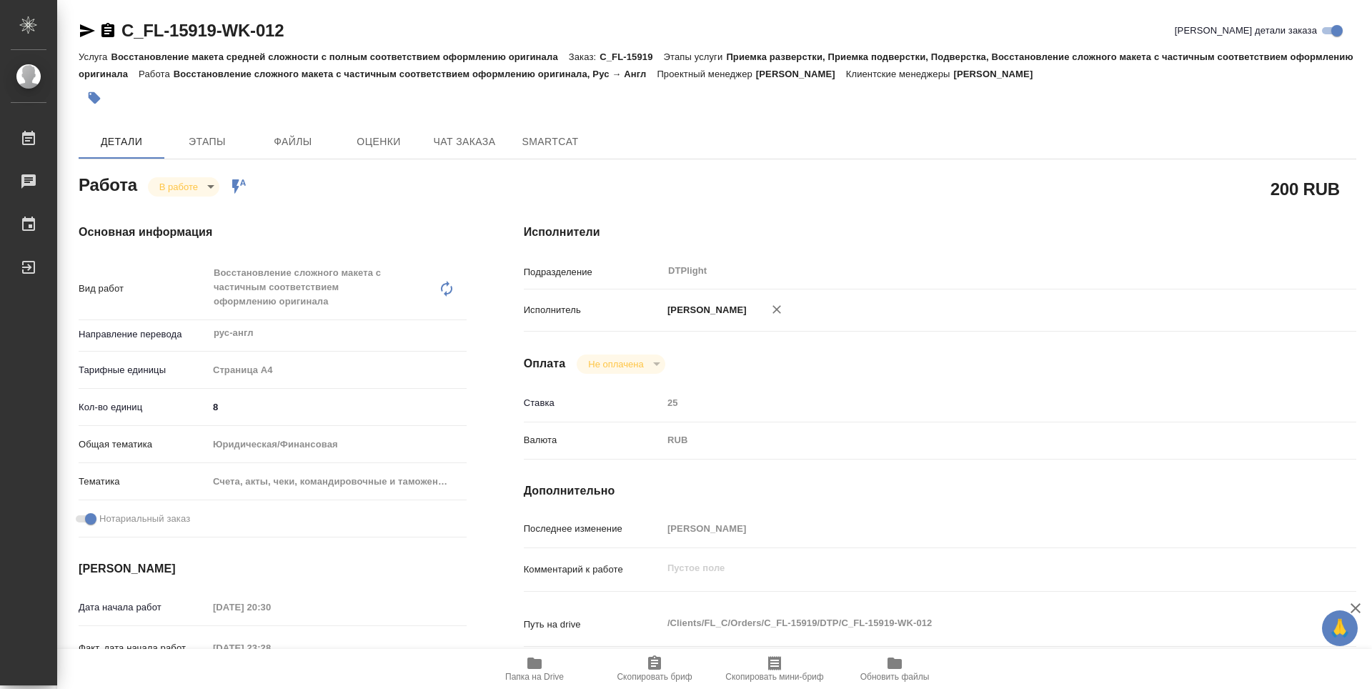
type textarea "x"
